Goal: Task Accomplishment & Management: Use online tool/utility

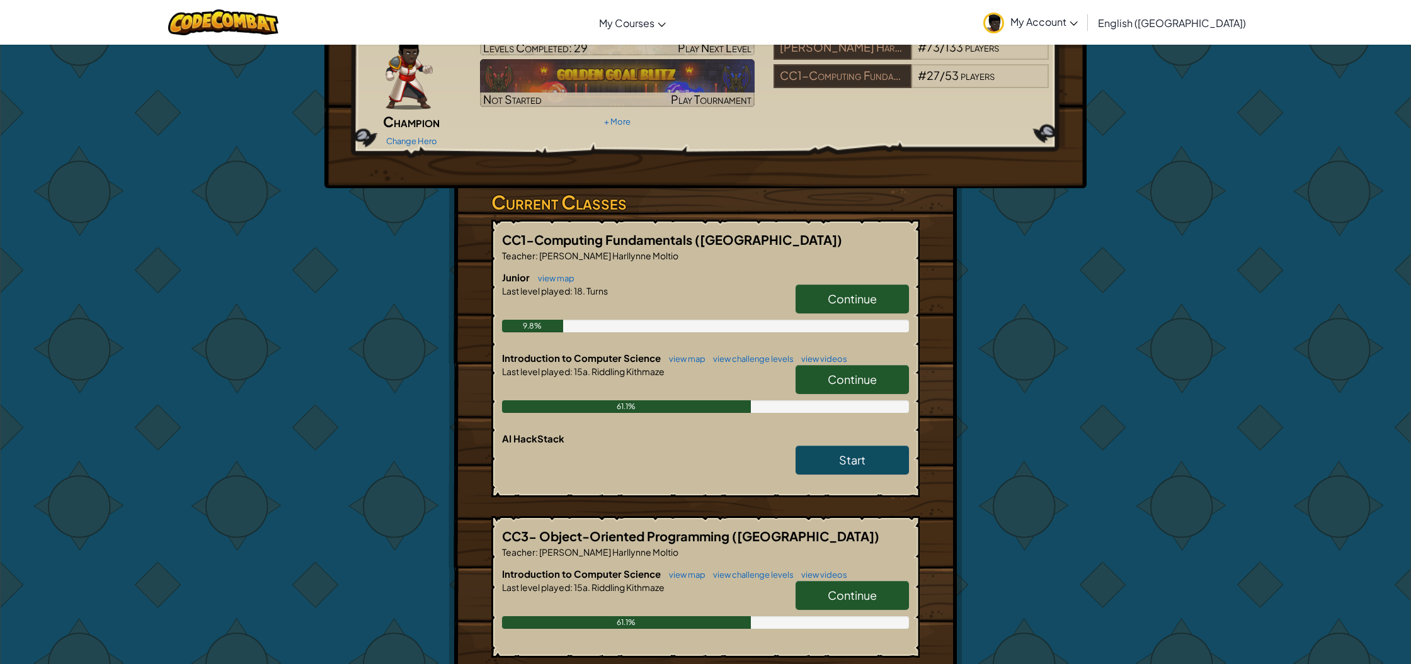
scroll to position [89, 0]
click at [828, 589] on span "Continue" at bounding box center [852, 596] width 49 height 14
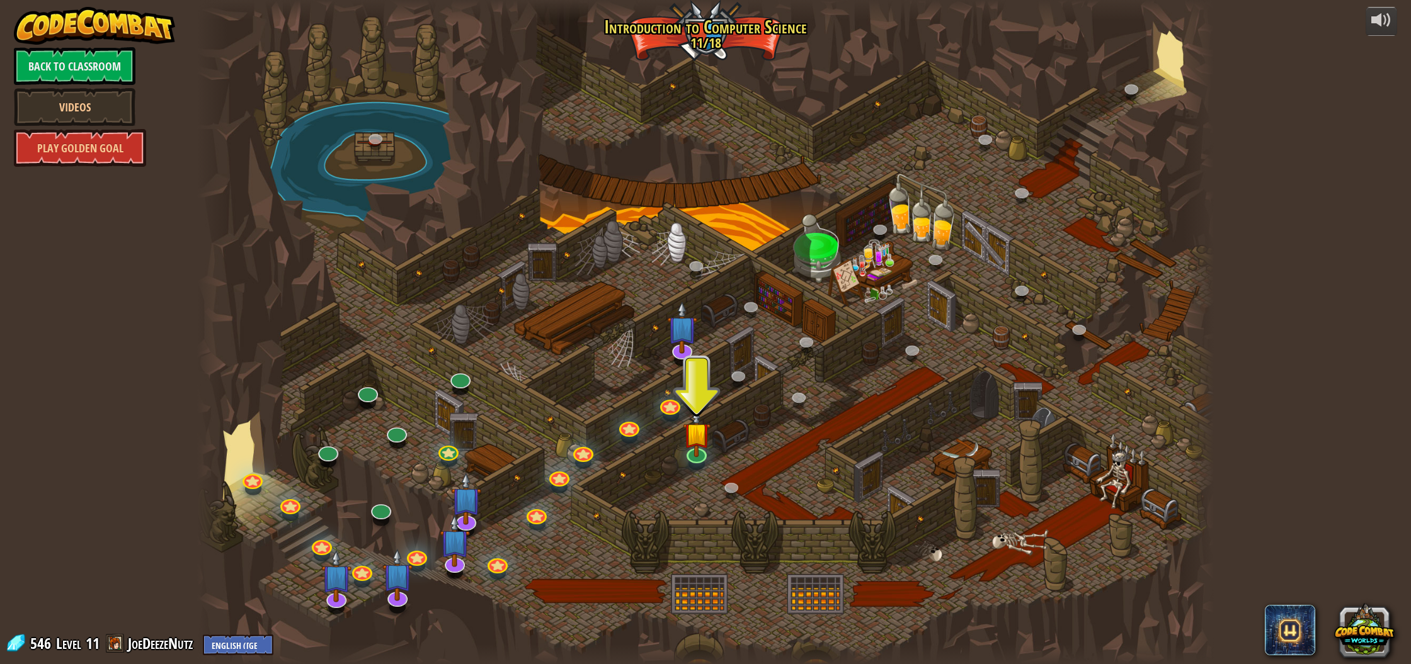
drag, startPoint x: 828, startPoint y: 571, endPoint x: 884, endPoint y: 571, distance: 56.1
click at [848, 566] on div at bounding box center [705, 332] width 1017 height 664
click at [702, 450] on img at bounding box center [697, 422] width 28 height 65
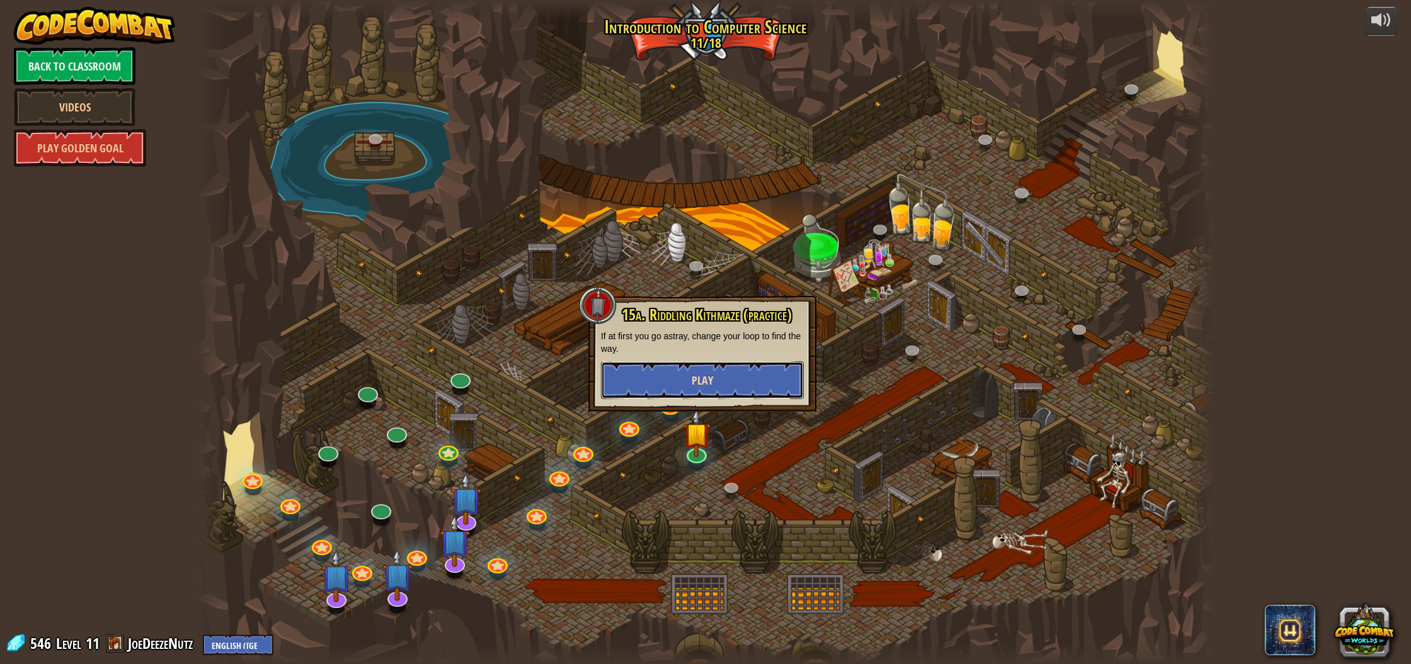
click at [742, 384] on button "Play" at bounding box center [702, 381] width 203 height 38
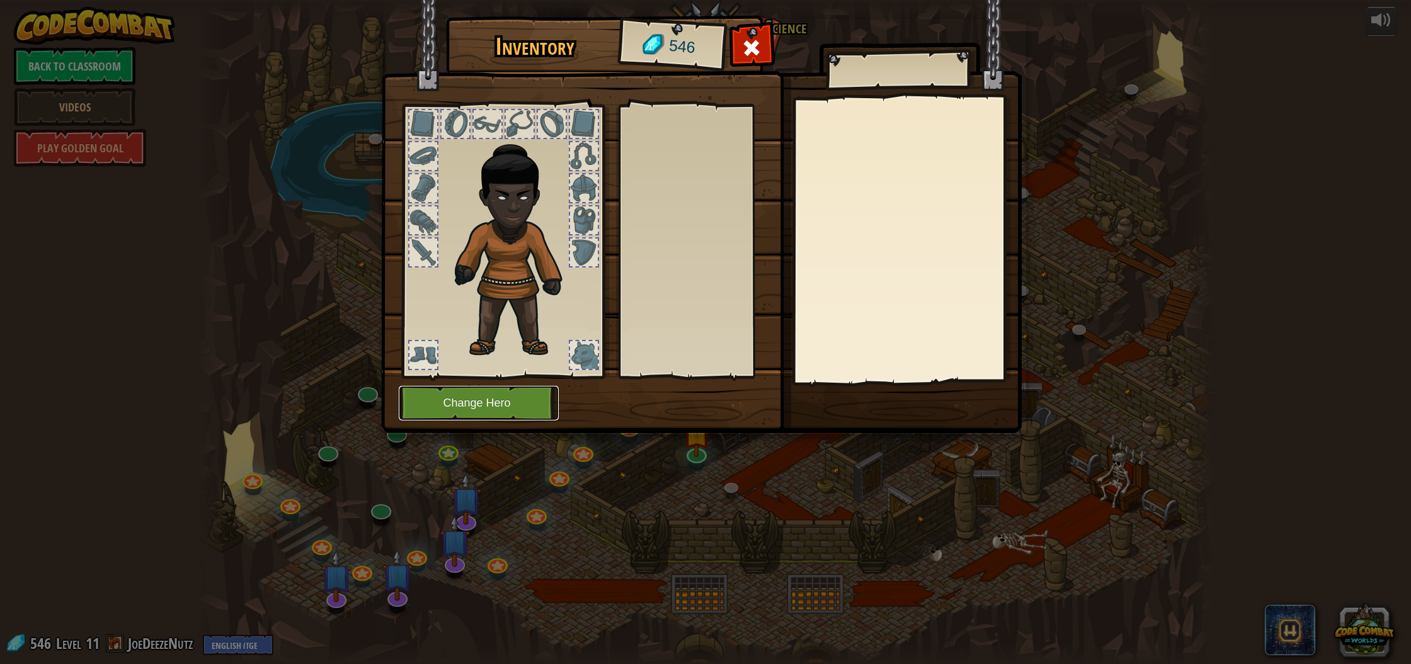
click at [514, 402] on button "Change Hero" at bounding box center [479, 403] width 160 height 35
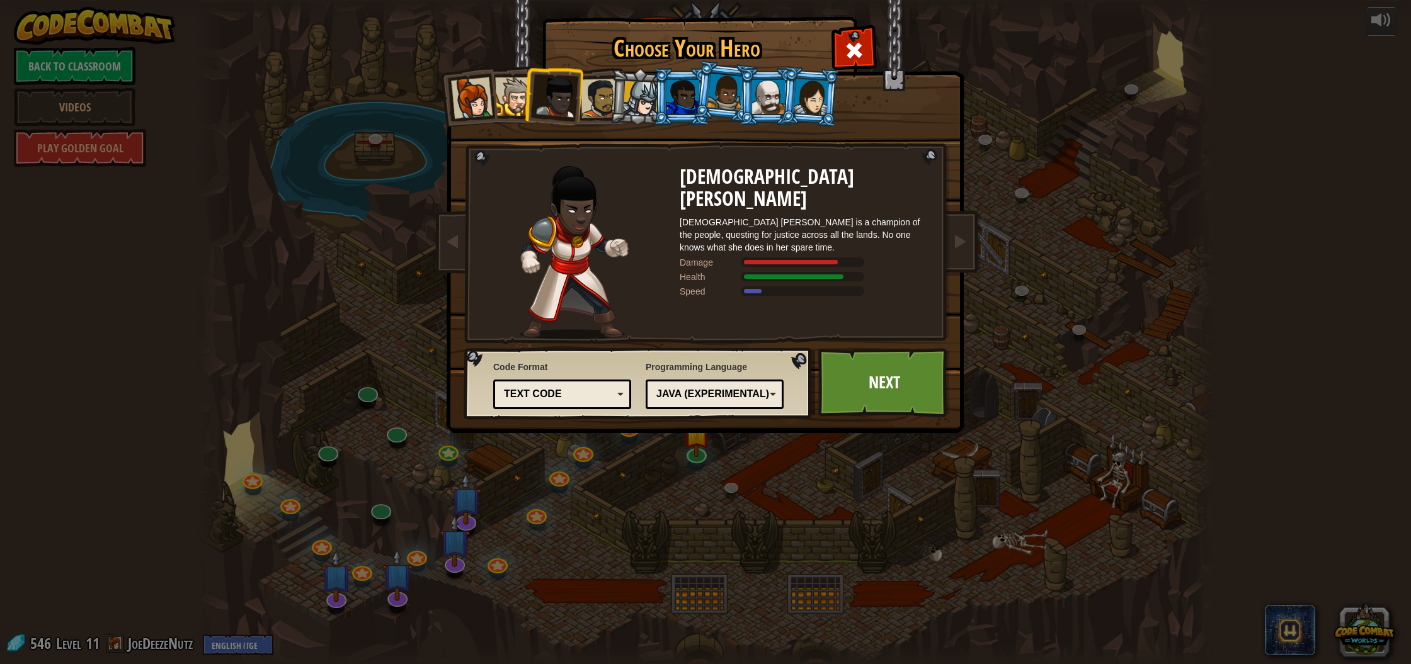
click at [796, 102] on div at bounding box center [811, 97] width 35 height 36
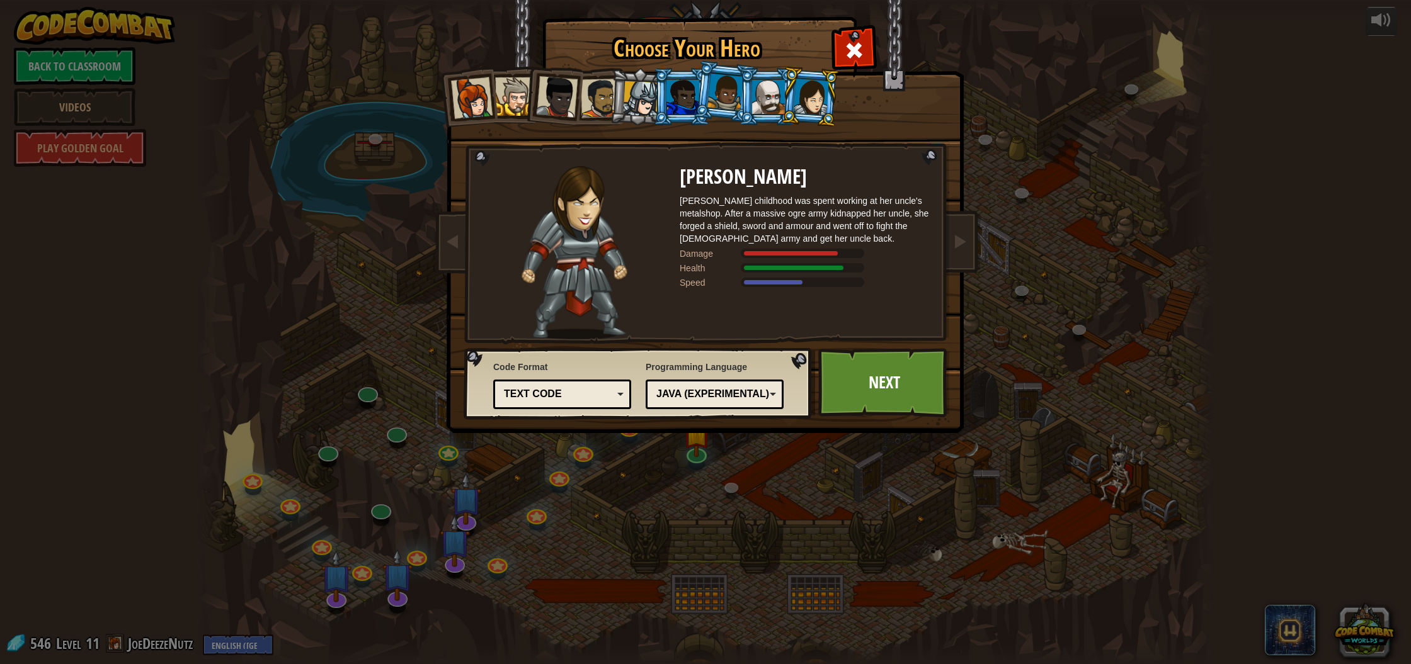
click at [750, 105] on li at bounding box center [767, 96] width 57 height 57
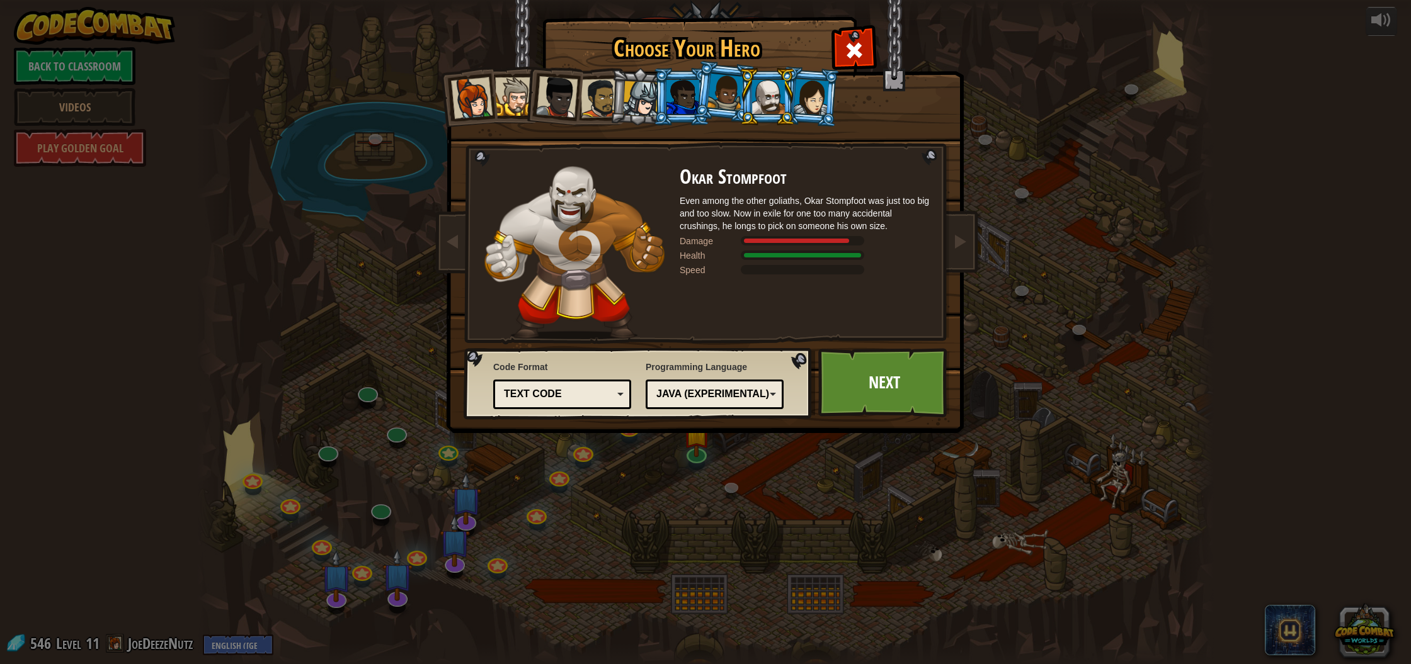
click at [846, 84] on div "Captain [PERSON_NAME] Anya is a no-nonsense leader who isn't afraid to go in an…" at bounding box center [705, 199] width 472 height 275
click at [829, 89] on li at bounding box center [810, 96] width 60 height 61
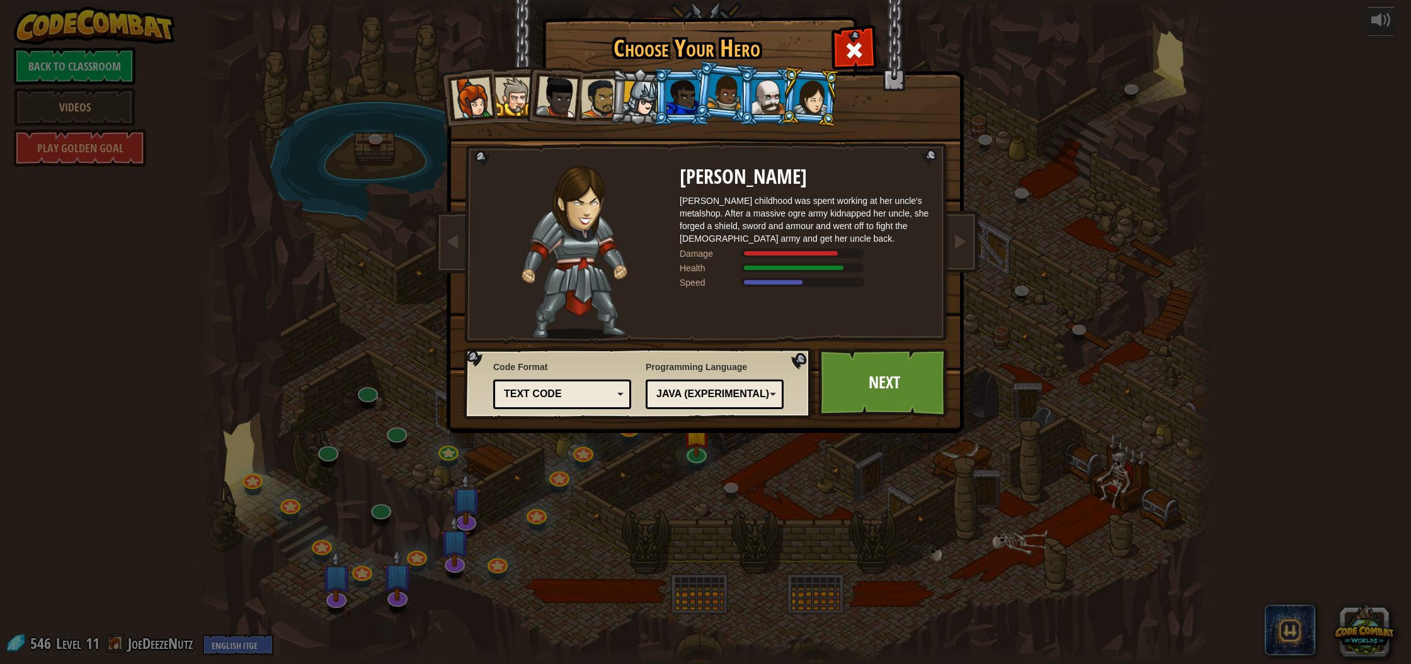
click at [713, 96] on div at bounding box center [725, 92] width 36 height 37
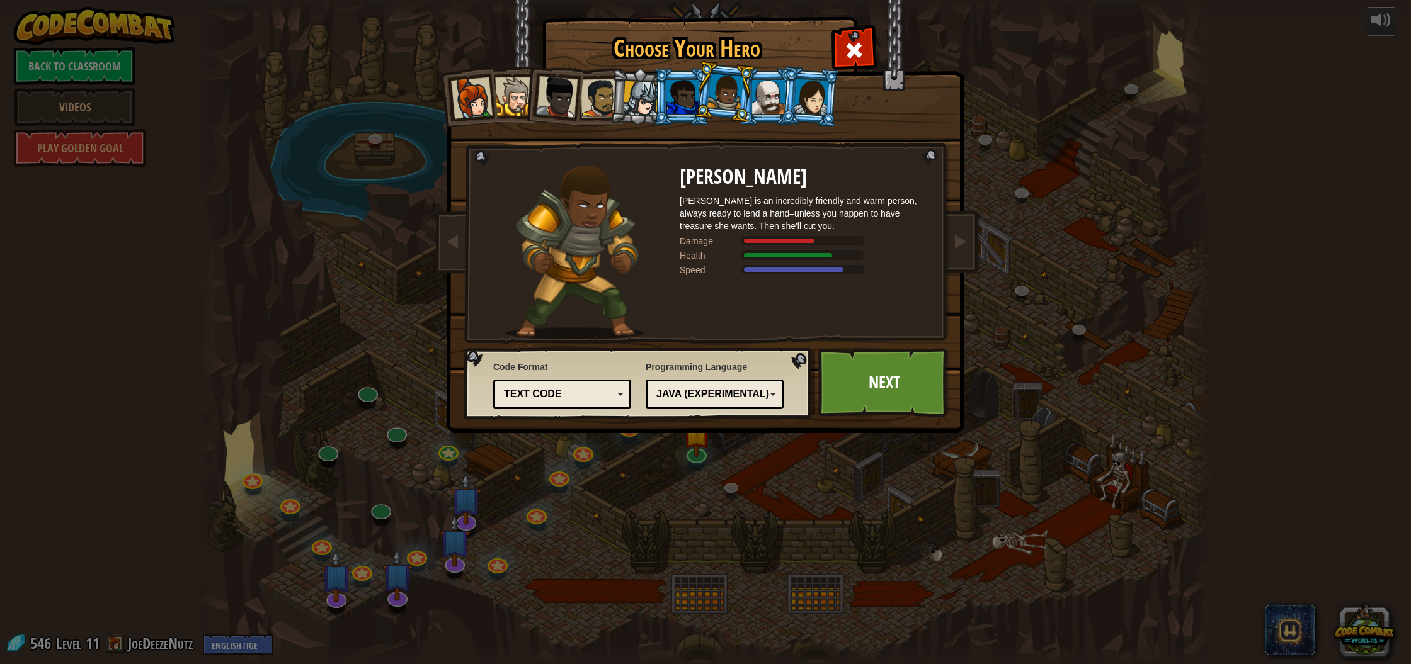
click at [692, 108] on div at bounding box center [682, 97] width 33 height 34
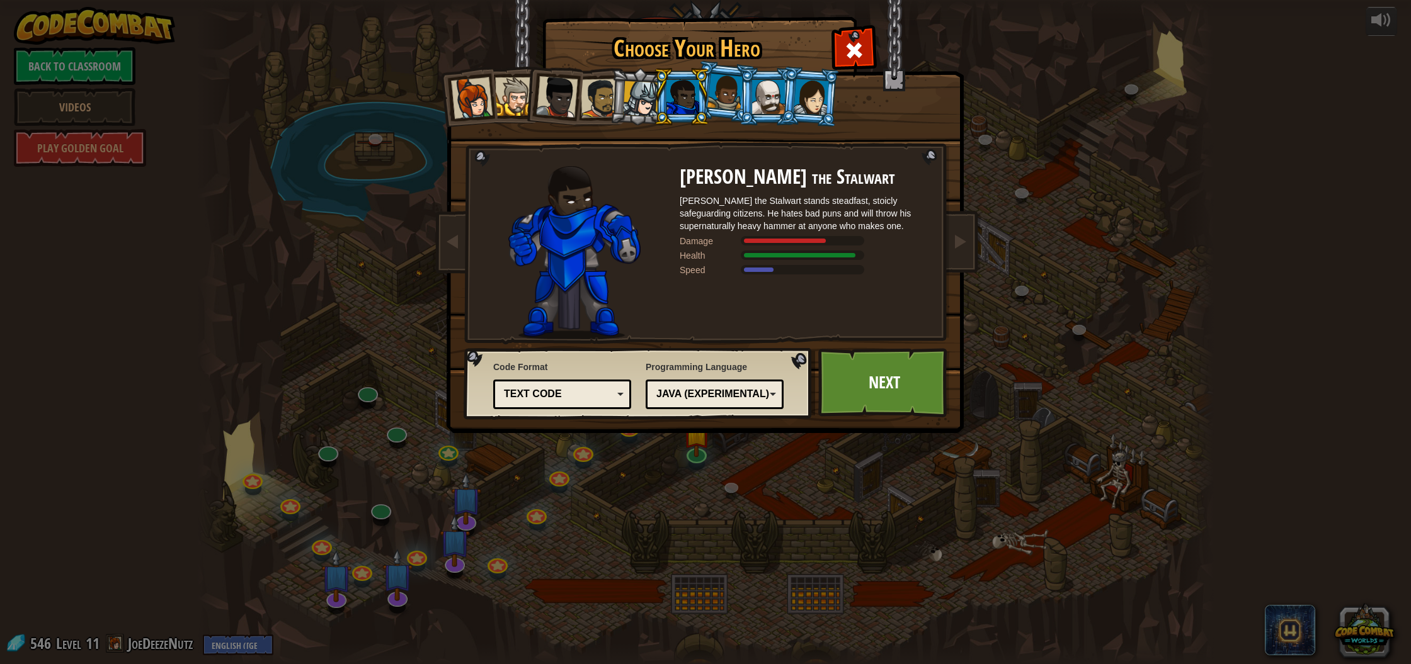
click at [723, 116] on li at bounding box center [724, 91] width 62 height 63
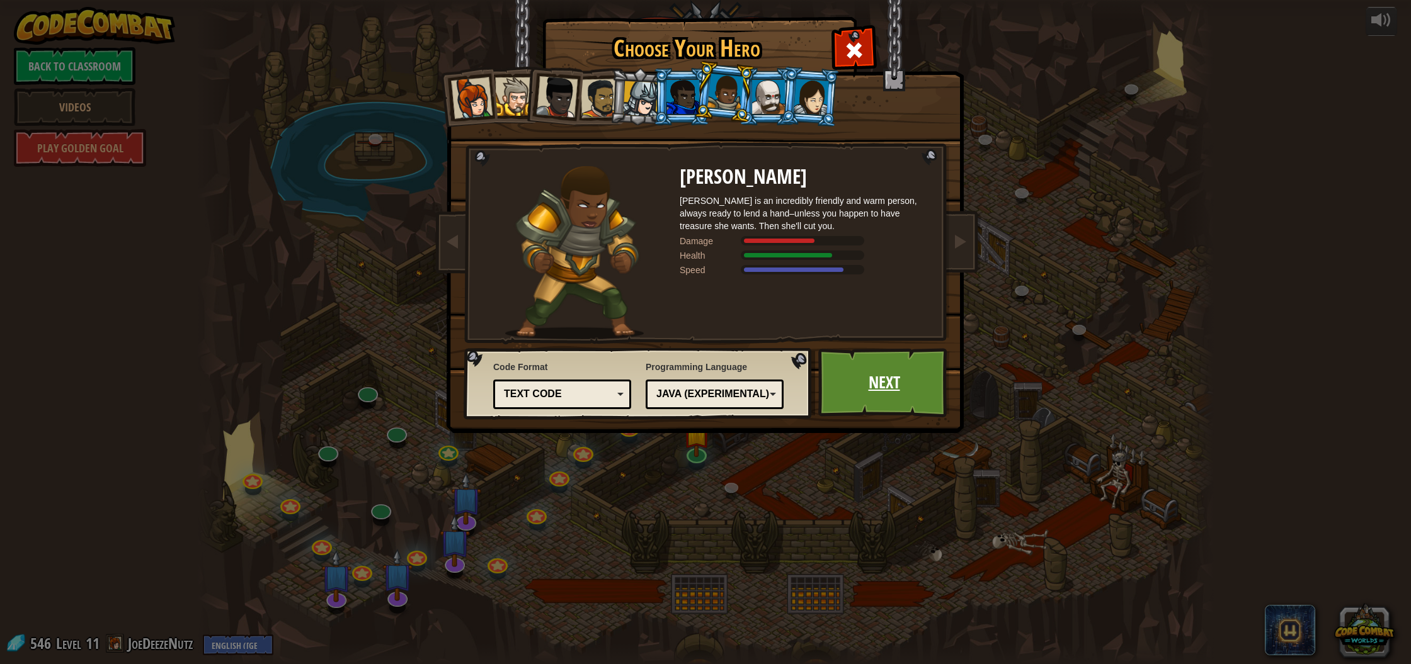
click at [844, 407] on link "Next" at bounding box center [884, 382] width 132 height 69
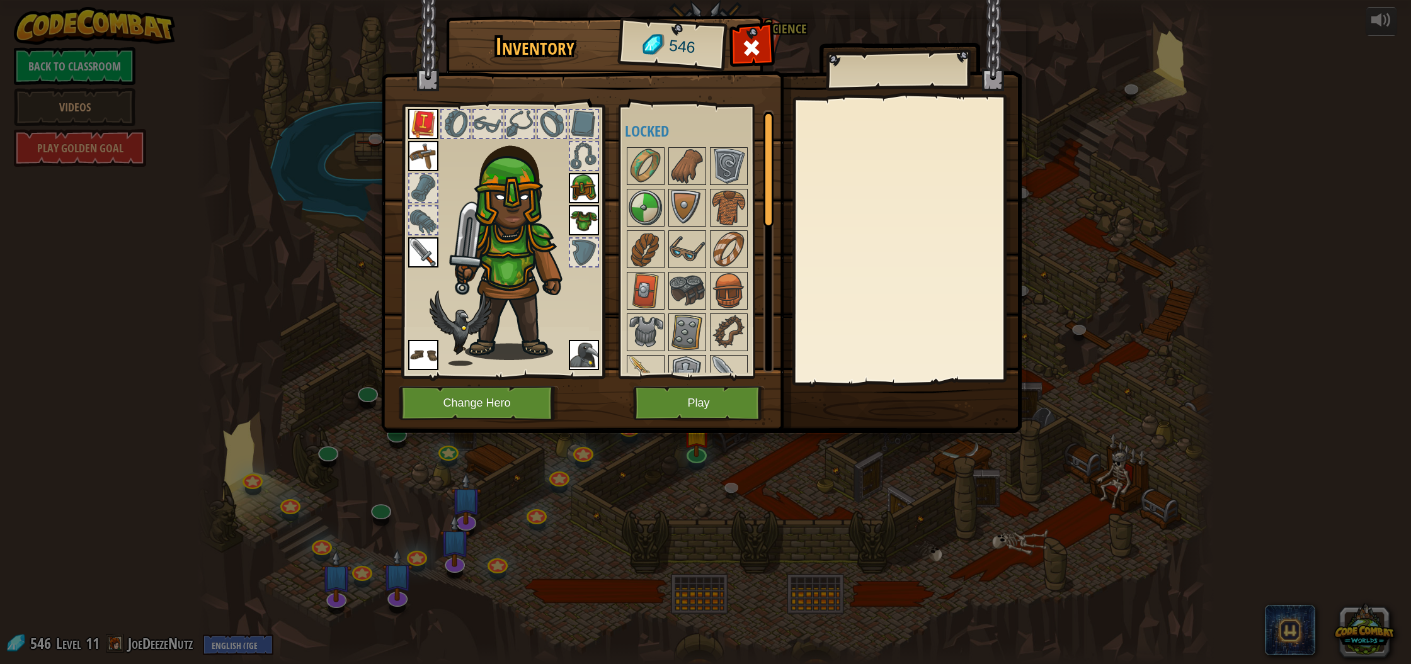
click at [589, 197] on img at bounding box center [584, 188] width 30 height 30
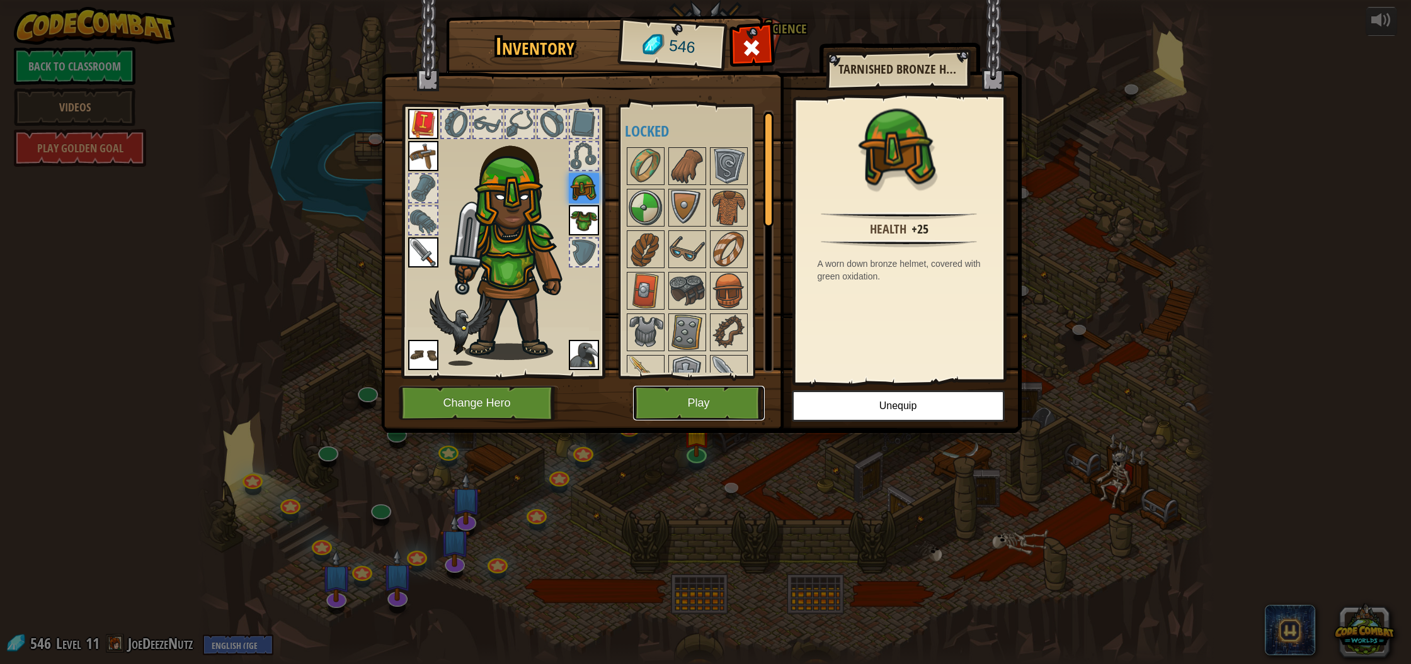
click at [752, 402] on button "Play" at bounding box center [699, 403] width 132 height 35
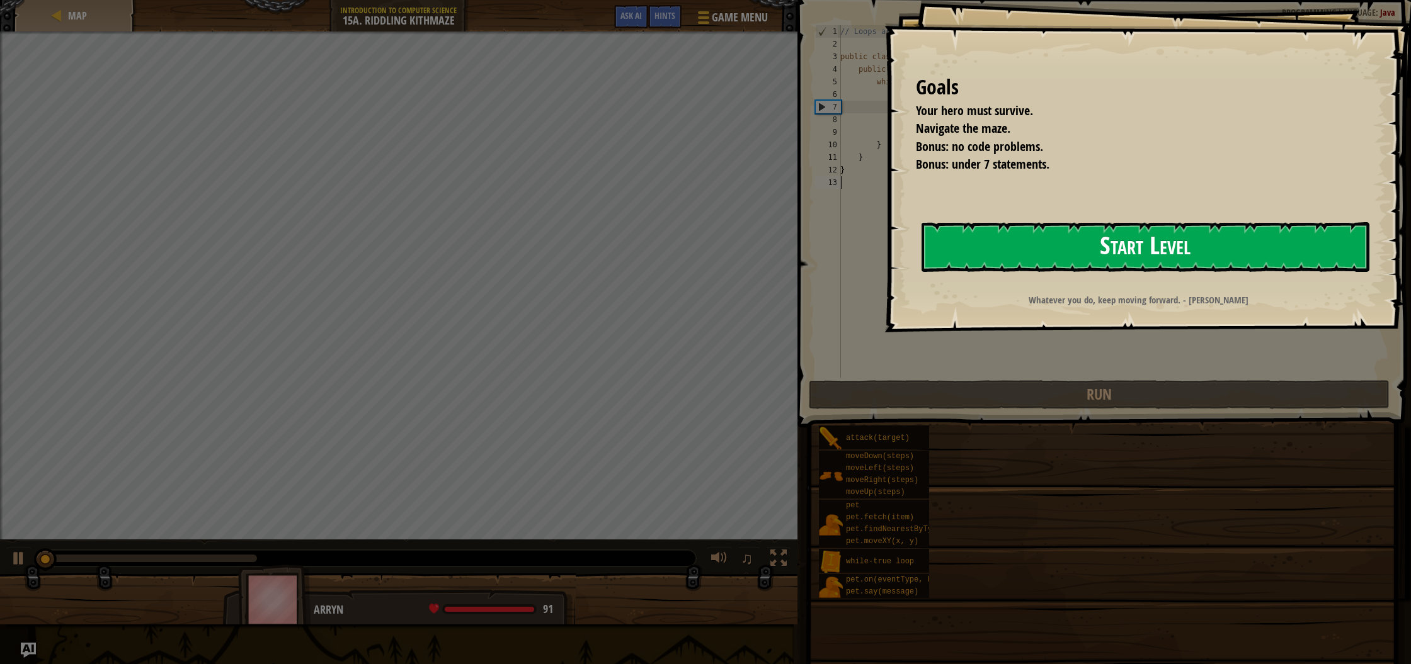
click at [1050, 243] on button "Start Level" at bounding box center [1145, 247] width 448 height 50
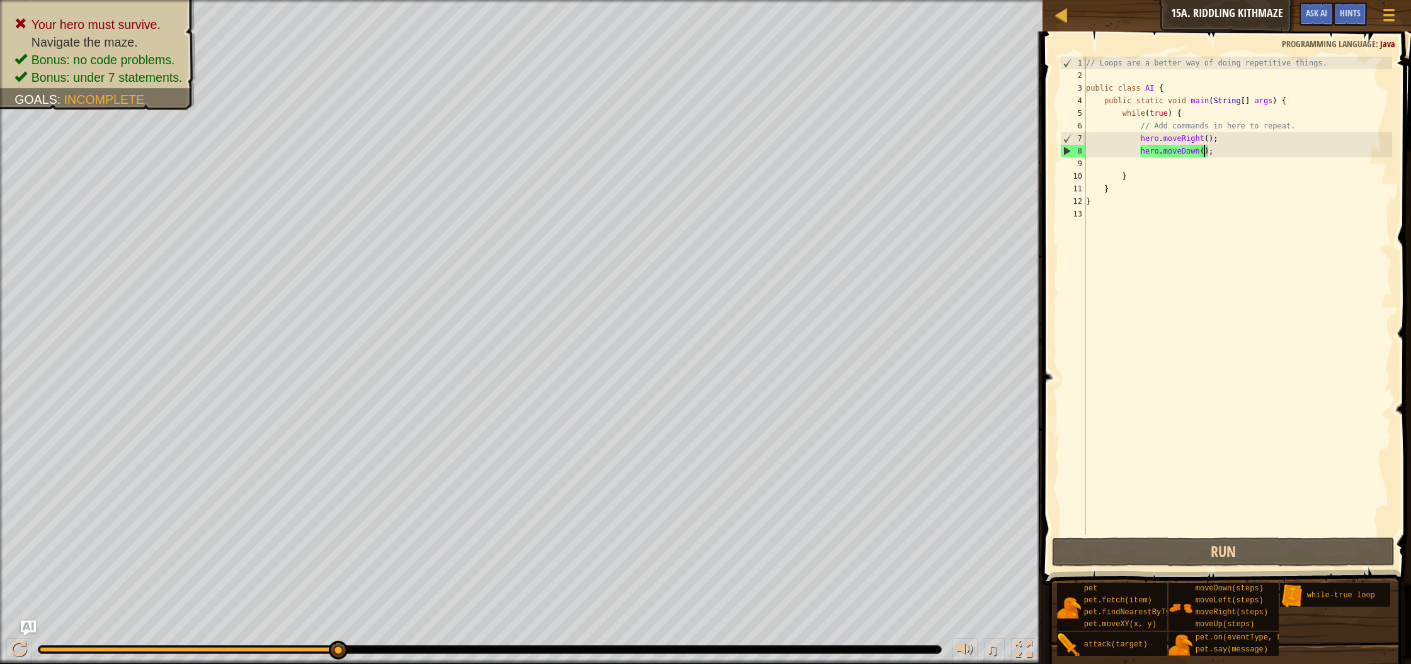
click at [1204, 156] on div "// Loops are a better way of doing repetitive things. public class AI { public …" at bounding box center [1237, 309] width 309 height 504
type textarea "hero.moveDown();"
